Goal: Transaction & Acquisition: Purchase product/service

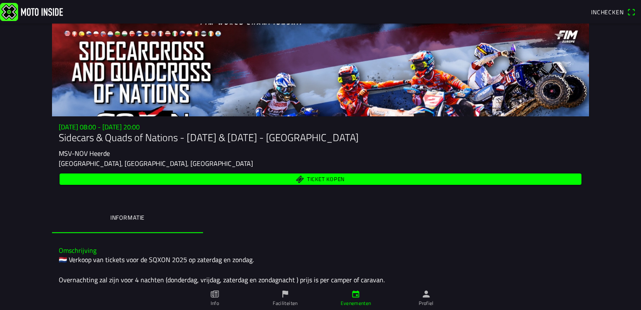
click at [318, 179] on span "Ticket kopen" at bounding box center [326, 179] width 38 height 5
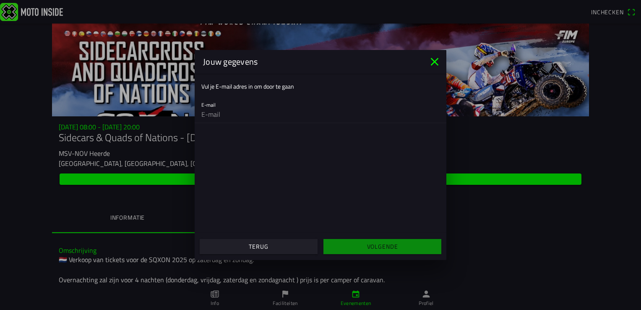
click at [432, 60] on icon "close" at bounding box center [434, 61] width 13 height 13
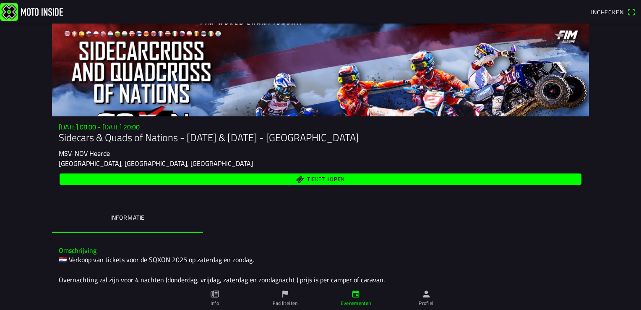
click at [217, 296] on icon "paper" at bounding box center [214, 293] width 9 height 9
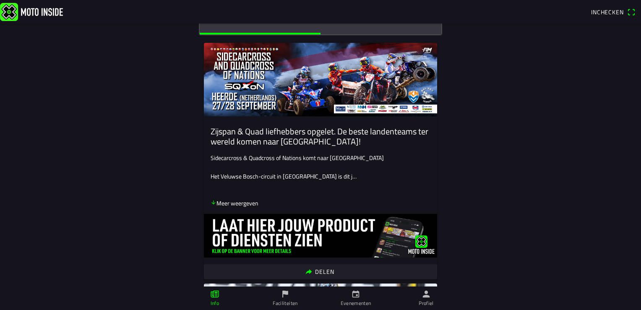
scroll to position [84, 0]
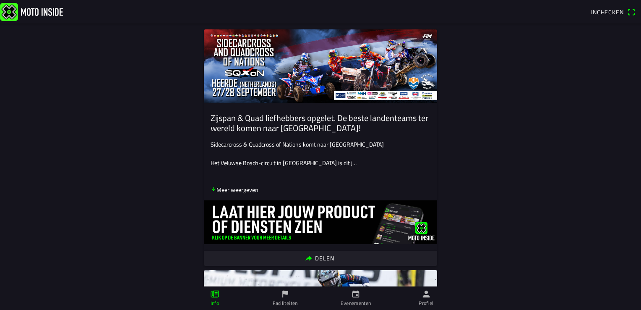
click at [234, 190] on p "Meer weergeven" at bounding box center [235, 189] width 48 height 9
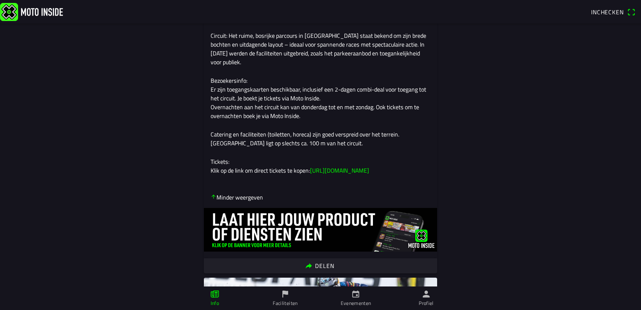
scroll to position [294, 0]
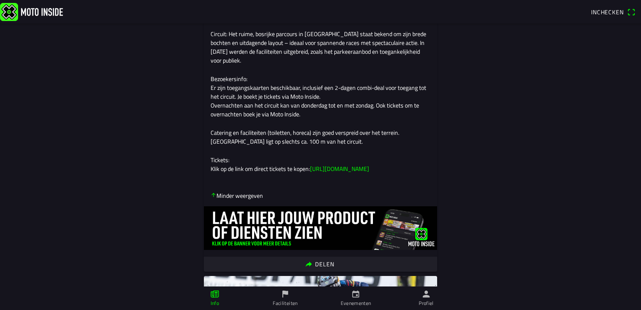
click at [369, 173] on link "https://app.motoinside.app/events/6749" at bounding box center [339, 168] width 59 height 9
